Goal: Information Seeking & Learning: Learn about a topic

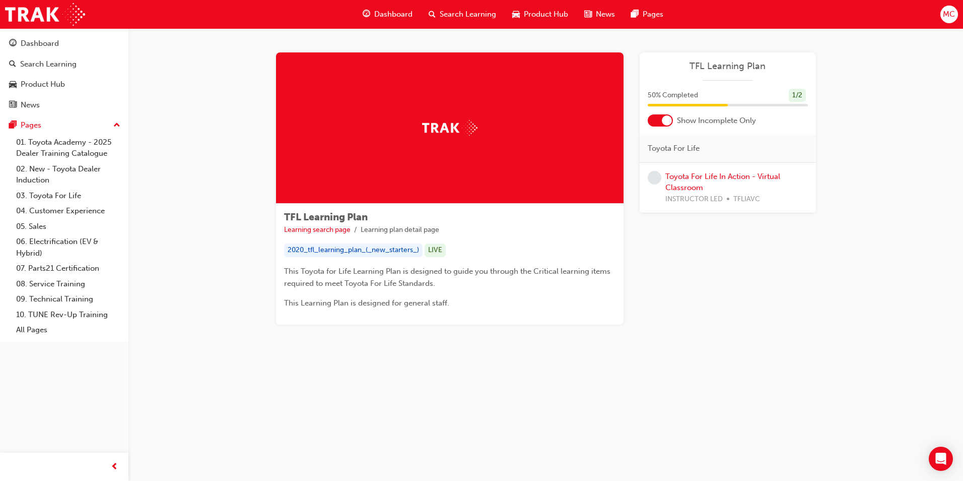
drag, startPoint x: 730, startPoint y: 256, endPoint x: 723, endPoint y: 253, distance: 7.7
click at [730, 256] on div "Learning Plan TFL Learning Plan 50 % Completed 1 / 2 Show Incomplete Only Toyot…" at bounding box center [728, 188] width 176 height 272
drag, startPoint x: 0, startPoint y: 472, endPoint x: 40, endPoint y: 459, distance: 42.4
click at [40, 459] on div at bounding box center [64, 466] width 128 height 28
drag, startPoint x: 963, startPoint y: 440, endPoint x: 905, endPoint y: 445, distance: 57.7
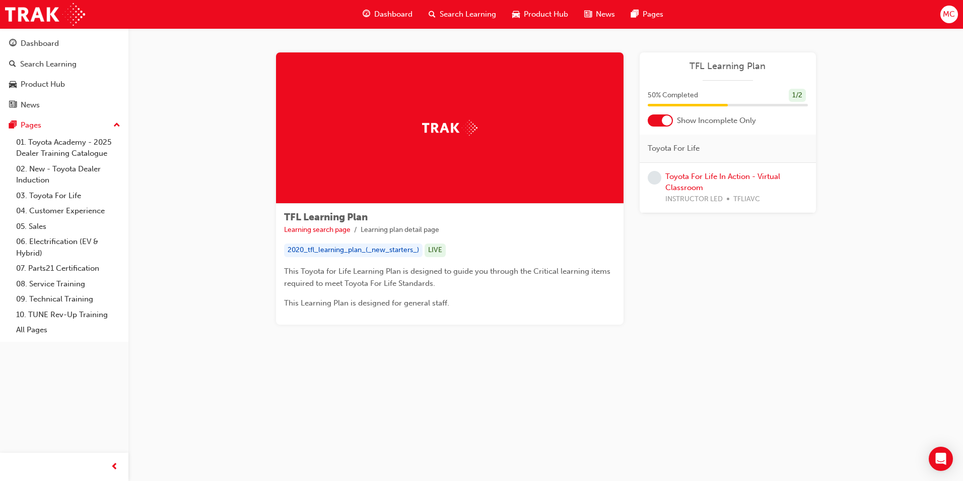
click at [906, 445] on div "TFL Learning Plan Learning search page Learning plan detail page TFL Learning P…" at bounding box center [481, 240] width 963 height 481
drag, startPoint x: 963, startPoint y: 442, endPoint x: 604, endPoint y: 443, distance: 358.7
click at [604, 443] on div "TFL Learning Plan Learning search page Learning plan detail page TFL Learning P…" at bounding box center [481, 240] width 963 height 481
click at [960, 479] on div "TFL Learning Plan Learning search page Learning plan detail page TFL Learning P…" at bounding box center [481, 240] width 963 height 481
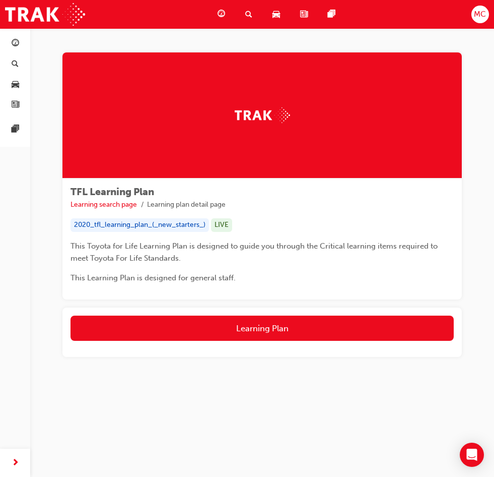
click at [491, 247] on div "TFL Learning Plan Learning search page Learning plan detail page TFL Learning P…" at bounding box center [262, 220] width 464 height 385
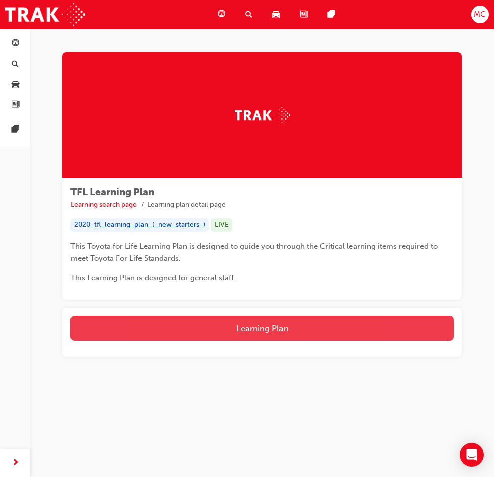
click at [301, 331] on button "Learning Plan" at bounding box center [262, 327] width 383 height 25
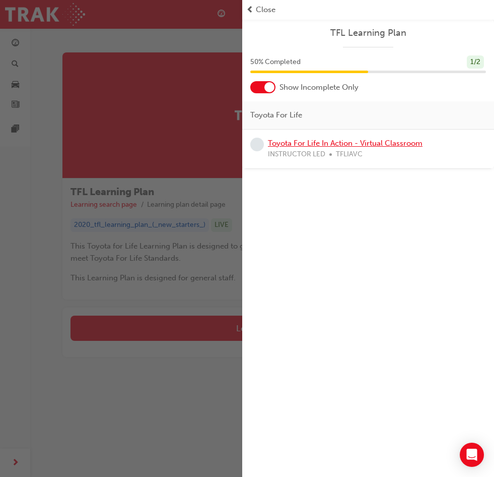
click at [367, 140] on link "Toyota For Life In Action - Virtual Classroom" at bounding box center [345, 143] width 155 height 9
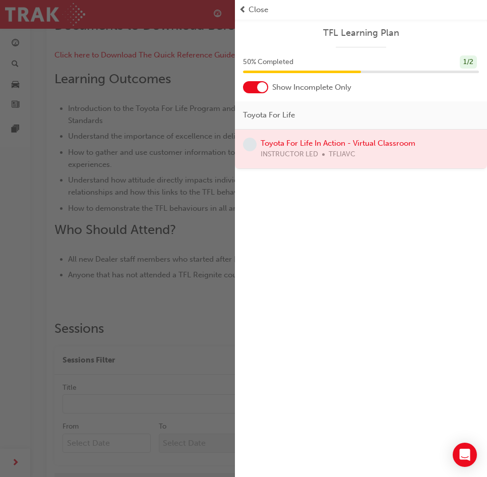
scroll to position [451, 0]
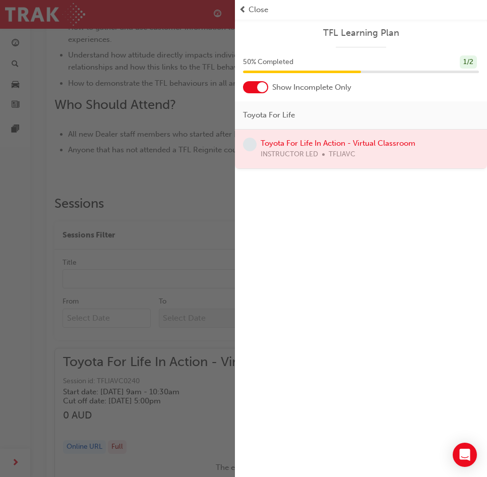
click at [169, 167] on div "button" at bounding box center [117, 238] width 235 height 477
drag, startPoint x: 80, startPoint y: 144, endPoint x: 91, endPoint y: 141, distance: 11.5
click at [82, 144] on div "button" at bounding box center [117, 238] width 235 height 477
click at [309, 142] on div at bounding box center [361, 148] width 252 height 39
click at [315, 142] on div at bounding box center [361, 148] width 252 height 39
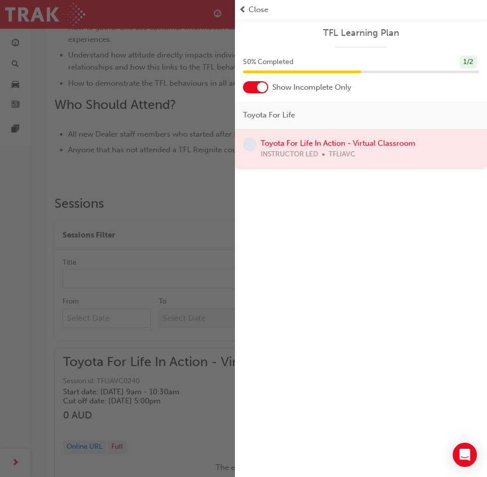
click at [358, 105] on div "Toyota For Life" at bounding box center [361, 115] width 252 height 28
click at [259, 90] on div at bounding box center [262, 87] width 10 height 10
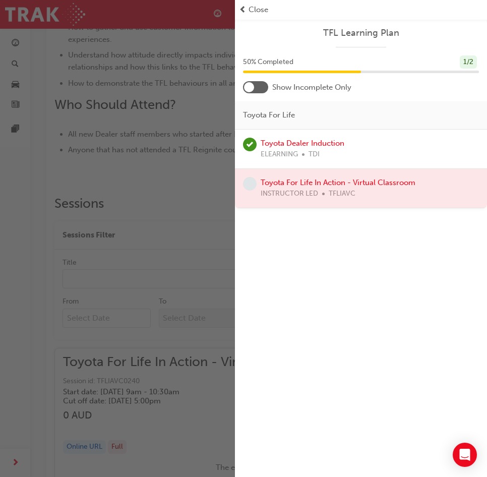
click at [180, 160] on div "button" at bounding box center [117, 238] width 235 height 477
drag, startPoint x: 259, startPoint y: 2, endPoint x: 258, endPoint y: 8, distance: 6.1
click at [258, 7] on div "Close" at bounding box center [361, 10] width 252 height 20
click at [258, 11] on span "Close" at bounding box center [258, 10] width 20 height 12
click at [252, 8] on span "Close" at bounding box center [258, 10] width 20 height 12
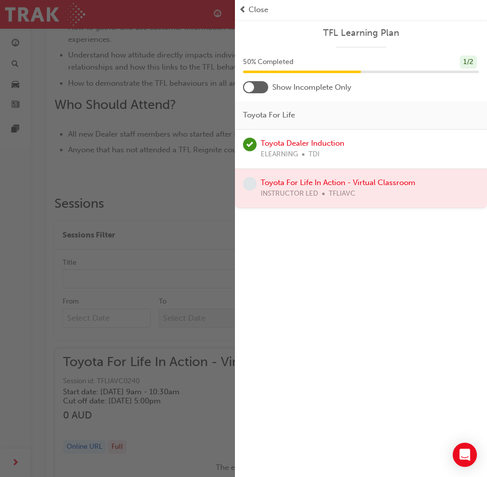
click at [263, 82] on div at bounding box center [255, 87] width 25 height 12
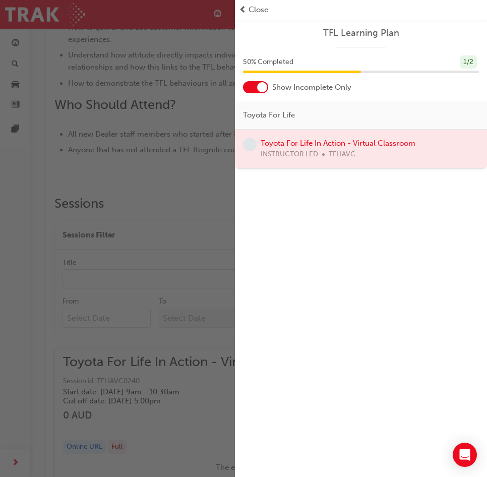
click at [258, 5] on span "Close" at bounding box center [258, 10] width 20 height 12
click at [245, 7] on span "prev-icon" at bounding box center [243, 10] width 8 height 12
click at [240, 11] on span "prev-icon" at bounding box center [243, 10] width 8 height 12
click at [241, 11] on span "prev-icon" at bounding box center [243, 10] width 8 height 12
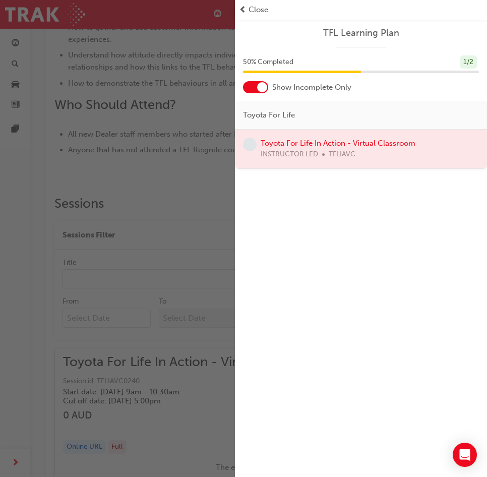
click at [179, 133] on div "button" at bounding box center [117, 238] width 235 height 477
click at [364, 141] on div at bounding box center [361, 148] width 252 height 39
drag, startPoint x: 364, startPoint y: 140, endPoint x: 339, endPoint y: 143, distance: 25.4
click at [363, 140] on div at bounding box center [361, 148] width 252 height 39
click at [61, 131] on div "button" at bounding box center [117, 238] width 235 height 477
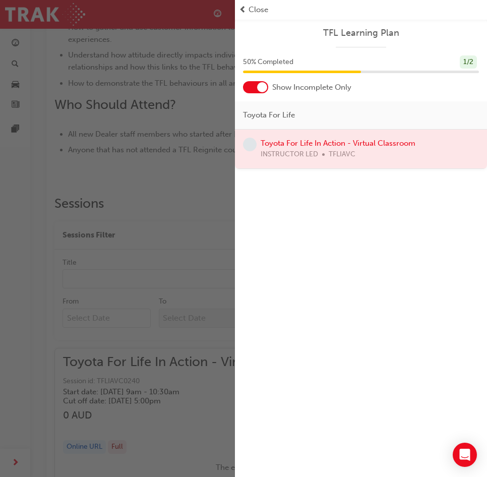
click at [164, 193] on div "button" at bounding box center [117, 238] width 235 height 477
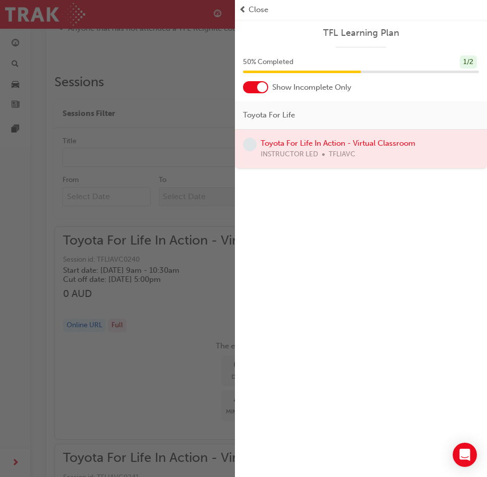
scroll to position [501, 0]
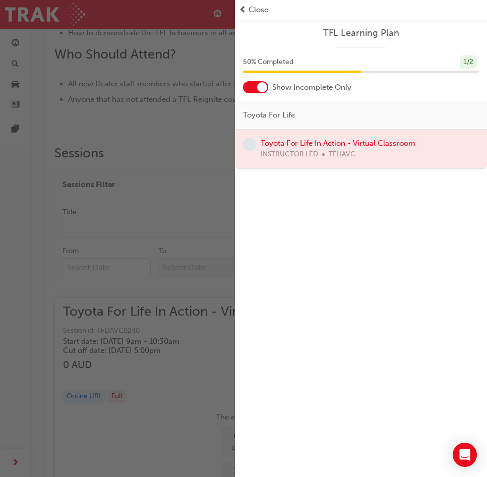
click at [216, 285] on div "button" at bounding box center [117, 238] width 235 height 477
click at [246, 8] on span "prev-icon" at bounding box center [243, 10] width 8 height 12
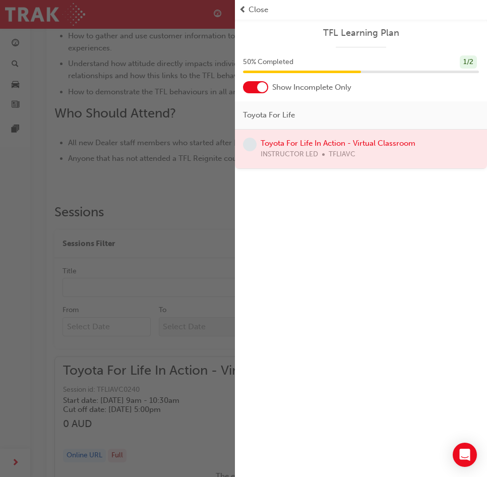
scroll to position [451, 0]
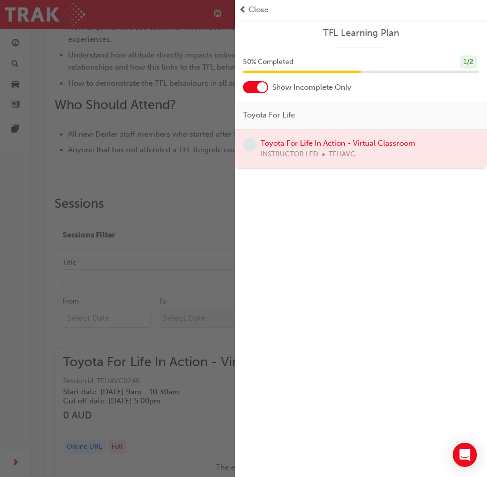
click at [365, 74] on div "50 % Completed 1 / 2" at bounding box center [361, 68] width 252 height 26
click at [105, 80] on div "button" at bounding box center [117, 238] width 235 height 477
click at [280, 180] on div "TFL Learning Plan 50 % Completed 1 / 2 Show Incomplete Only Toyota For Life Toy…" at bounding box center [361, 238] width 252 height 477
click at [109, 169] on div "button" at bounding box center [117, 238] width 235 height 477
click at [14, 465] on div "button" at bounding box center [117, 238] width 235 height 477
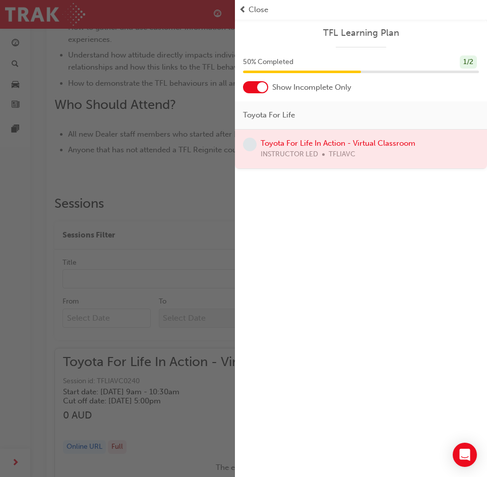
click at [252, 10] on span "Close" at bounding box center [258, 10] width 20 height 12
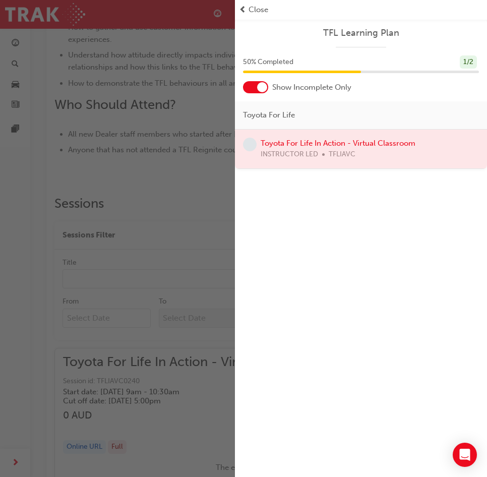
click at [252, 10] on span "Close" at bounding box center [258, 10] width 20 height 12
click at [240, 9] on span "prev-icon" at bounding box center [243, 10] width 8 height 12
drag, startPoint x: 240, startPoint y: 9, endPoint x: 253, endPoint y: 12, distance: 13.4
click at [266, 11] on div "Close" at bounding box center [361, 10] width 244 height 12
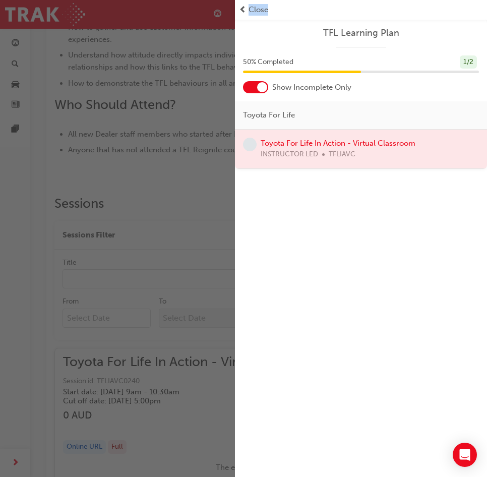
drag, startPoint x: 235, startPoint y: 9, endPoint x: 364, endPoint y: 7, distance: 129.0
click at [364, 7] on div "Close" at bounding box center [361, 10] width 252 height 20
click at [248, 8] on span "Close" at bounding box center [258, 10] width 20 height 12
drag, startPoint x: 247, startPoint y: 8, endPoint x: 186, endPoint y: 11, distance: 61.5
click at [186, 11] on div "TFL Learning Plan 50 % Completed 1 / 2 Show Incomplete Only Toyota For Life Toy…" at bounding box center [243, 238] width 487 height 477
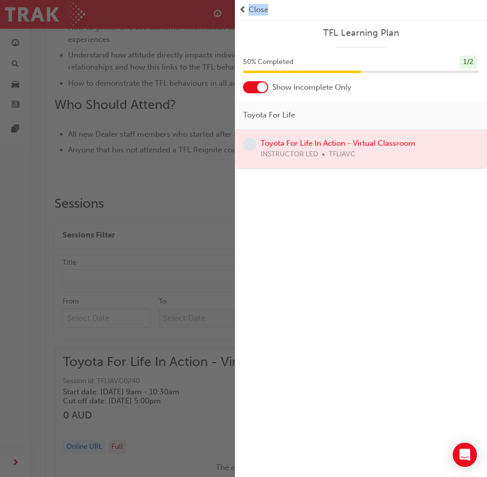
drag, startPoint x: 186, startPoint y: 11, endPoint x: 294, endPoint y: 15, distance: 108.4
click at [294, 15] on div "Close" at bounding box center [361, 10] width 244 height 12
click at [242, 7] on span "prev-icon" at bounding box center [243, 10] width 8 height 12
click at [247, 6] on div "Close" at bounding box center [361, 10] width 244 height 12
click at [299, 7] on div "Close" at bounding box center [361, 10] width 244 height 12
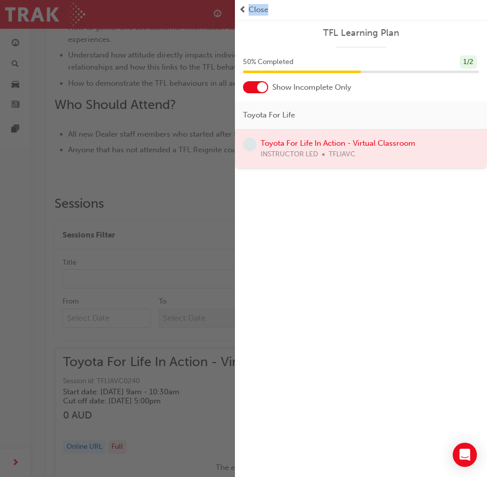
click at [288, 9] on div "Close" at bounding box center [361, 10] width 244 height 12
click at [270, 8] on div "Close" at bounding box center [361, 10] width 244 height 12
click at [263, 8] on span "Close" at bounding box center [258, 10] width 20 height 12
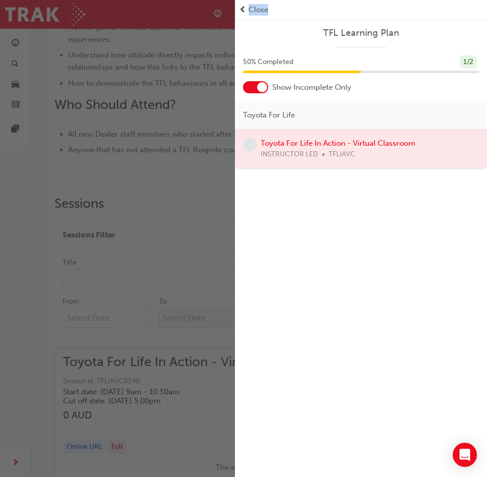
click at [250, 10] on span "Close" at bounding box center [258, 10] width 20 height 12
click at [251, 10] on span "Close" at bounding box center [258, 10] width 20 height 12
click at [295, 26] on div "TFL Learning Plan 50 % Completed 1 / 2 Show Incomplete Only Toyota For Life Toy…" at bounding box center [361, 94] width 252 height 150
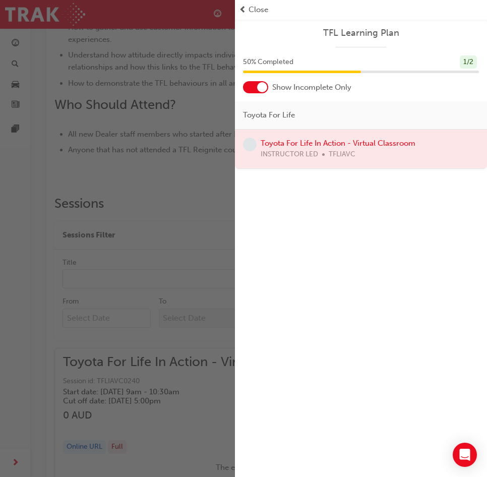
click at [251, 9] on span "Close" at bounding box center [258, 10] width 20 height 12
drag, startPoint x: 249, startPoint y: 8, endPoint x: 214, endPoint y: 9, distance: 35.8
click at [236, 9] on div "Close" at bounding box center [361, 10] width 252 height 20
click at [79, 395] on div "button" at bounding box center [117, 238] width 235 height 477
click at [58, 298] on div "button" at bounding box center [117, 238] width 235 height 477
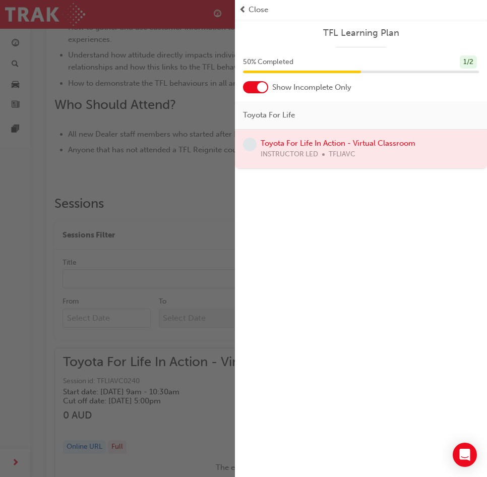
click at [58, 298] on div "button" at bounding box center [117, 238] width 235 height 477
drag, startPoint x: 58, startPoint y: 298, endPoint x: 175, endPoint y: 24, distance: 297.8
click at [61, 286] on div "button" at bounding box center [117, 238] width 235 height 477
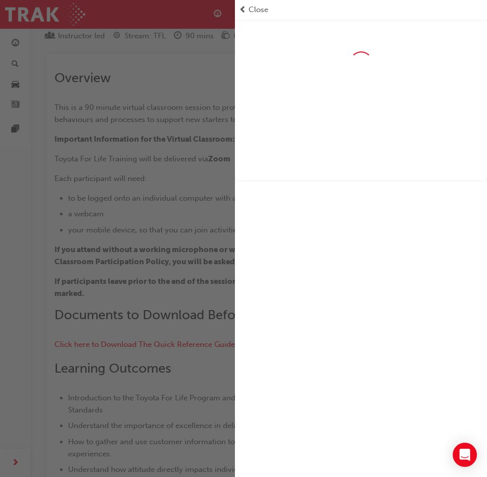
scroll to position [451, 0]
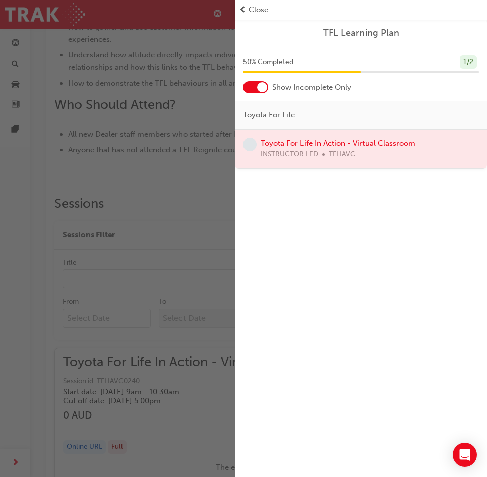
click at [255, 85] on div at bounding box center [255, 87] width 25 height 12
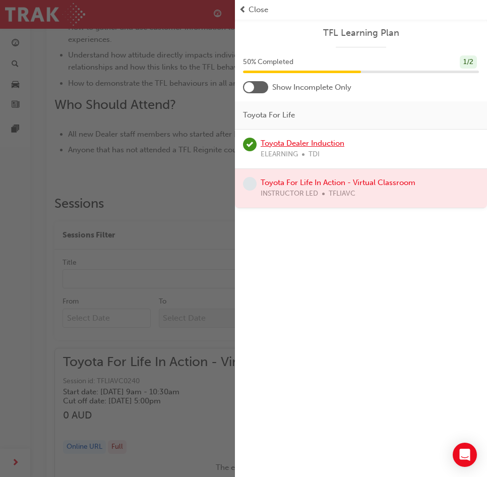
click at [303, 139] on link "Toyota Dealer Induction" at bounding box center [302, 143] width 84 height 9
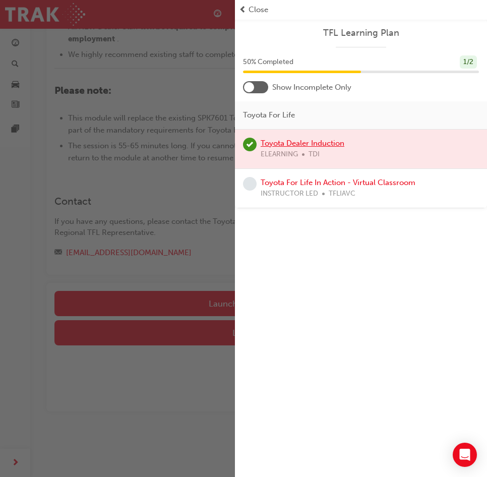
scroll to position [451, 0]
click at [251, 4] on div "Close" at bounding box center [361, 10] width 252 height 20
click at [250, 9] on span "Close" at bounding box center [258, 10] width 20 height 12
click at [339, 185] on link "Toyota For Life In Action - Virtual Classroom" at bounding box center [337, 182] width 155 height 9
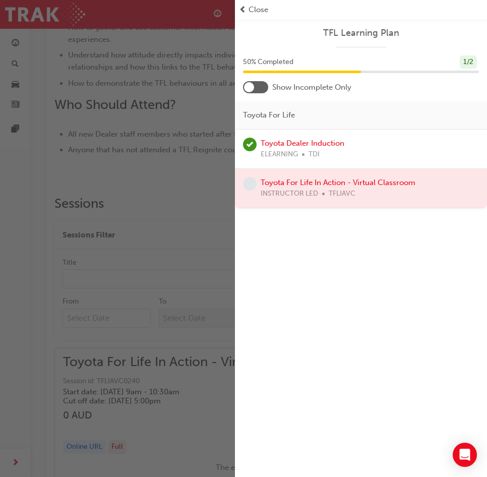
click at [256, 10] on span "Close" at bounding box center [258, 10] width 20 height 12
click at [252, 12] on span "Close" at bounding box center [258, 10] width 20 height 12
